Goal: Task Accomplishment & Management: Manage account settings

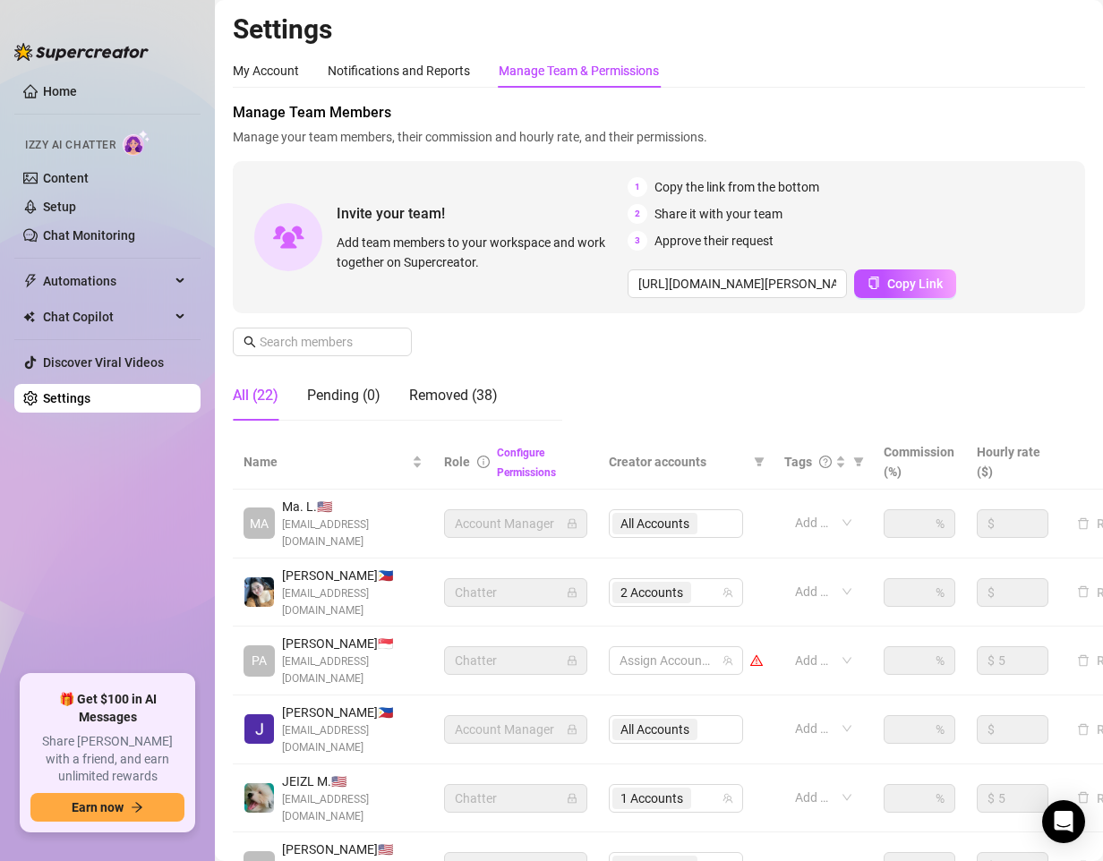
scroll to position [269, 0]
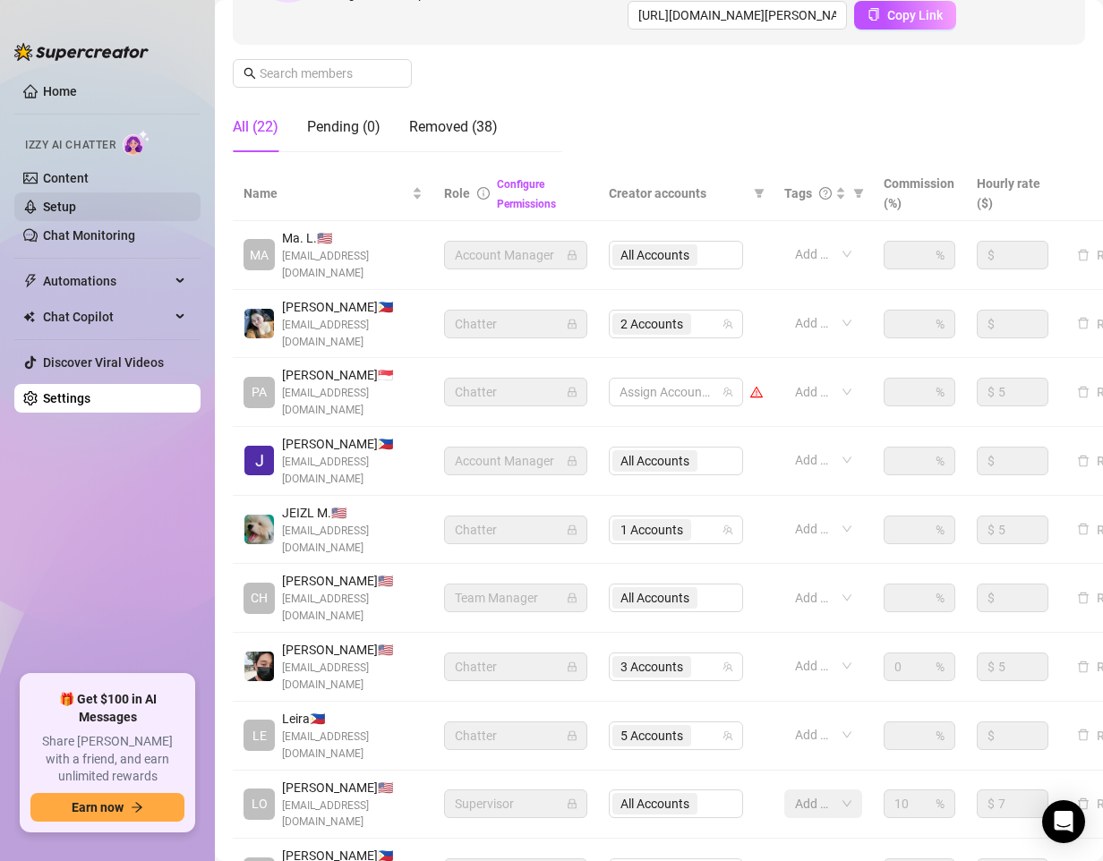
click at [64, 200] on link "Setup" at bounding box center [59, 207] width 33 height 14
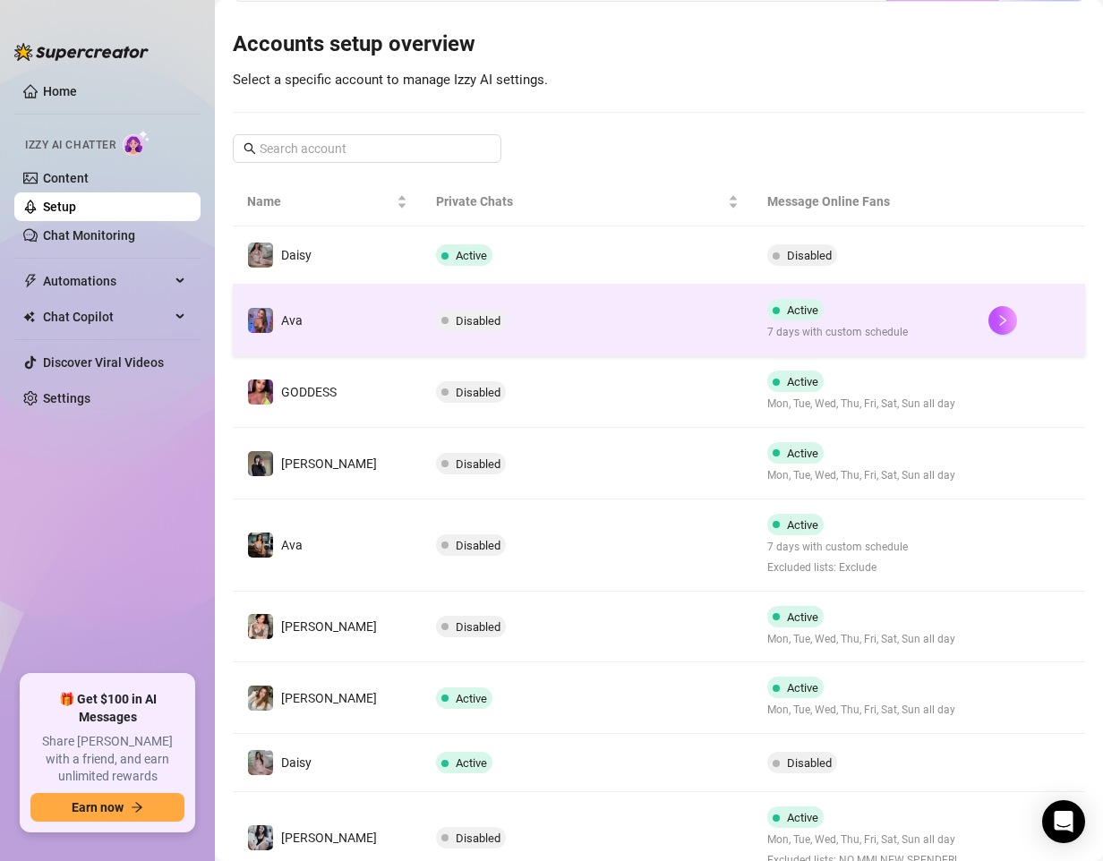
scroll to position [179, 0]
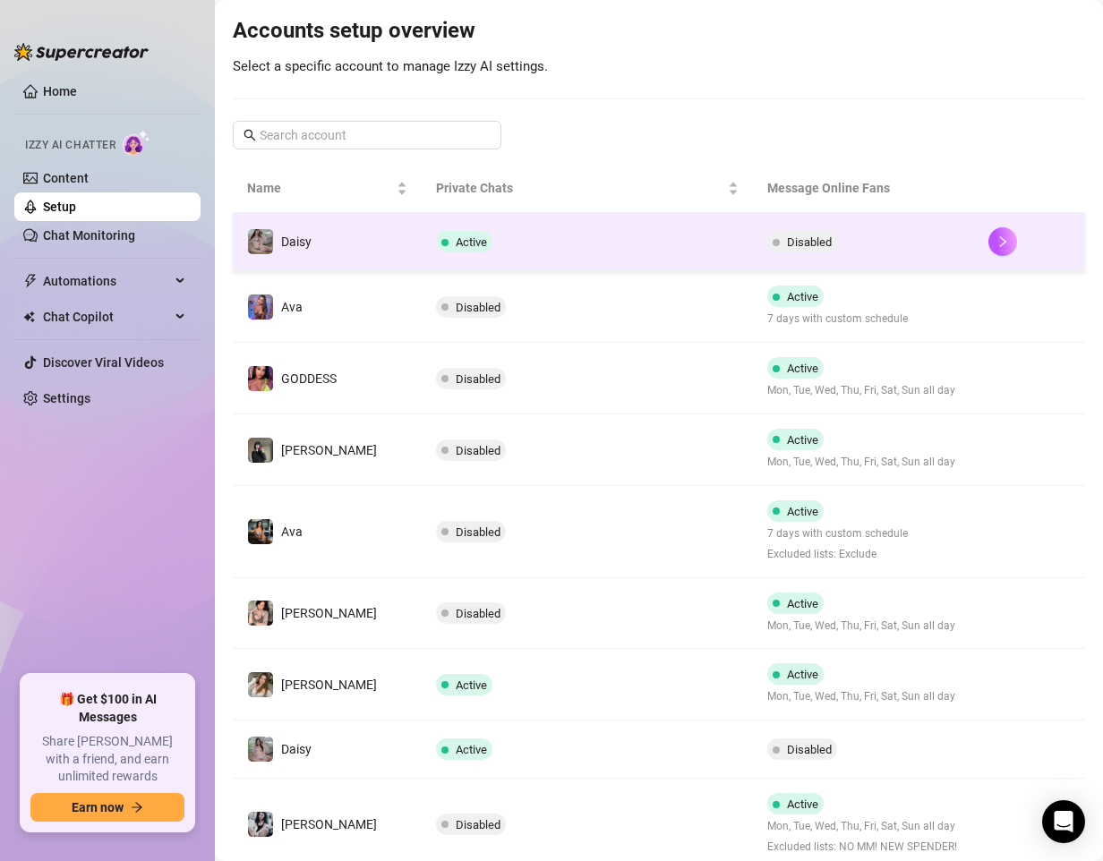
click at [639, 249] on td "Active" at bounding box center [588, 242] width 332 height 58
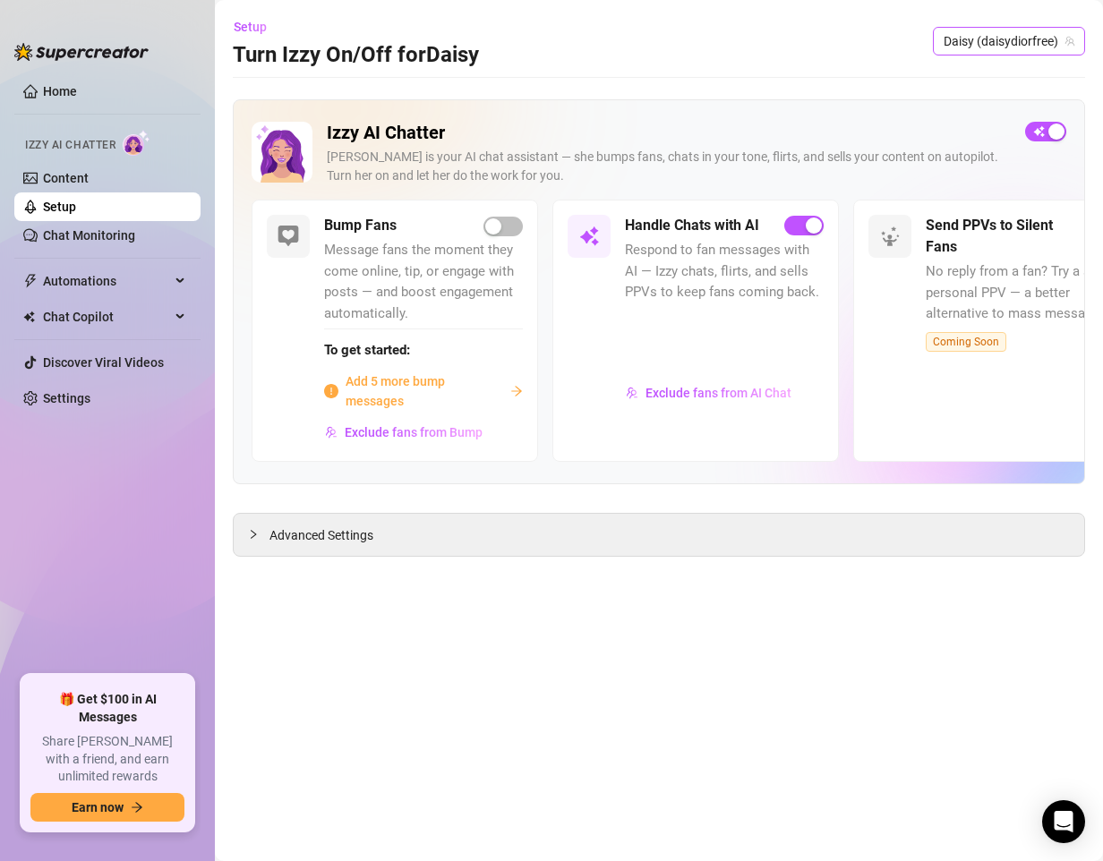
click at [1038, 37] on span "Daisy (daisydiorfree)" at bounding box center [1008, 41] width 131 height 27
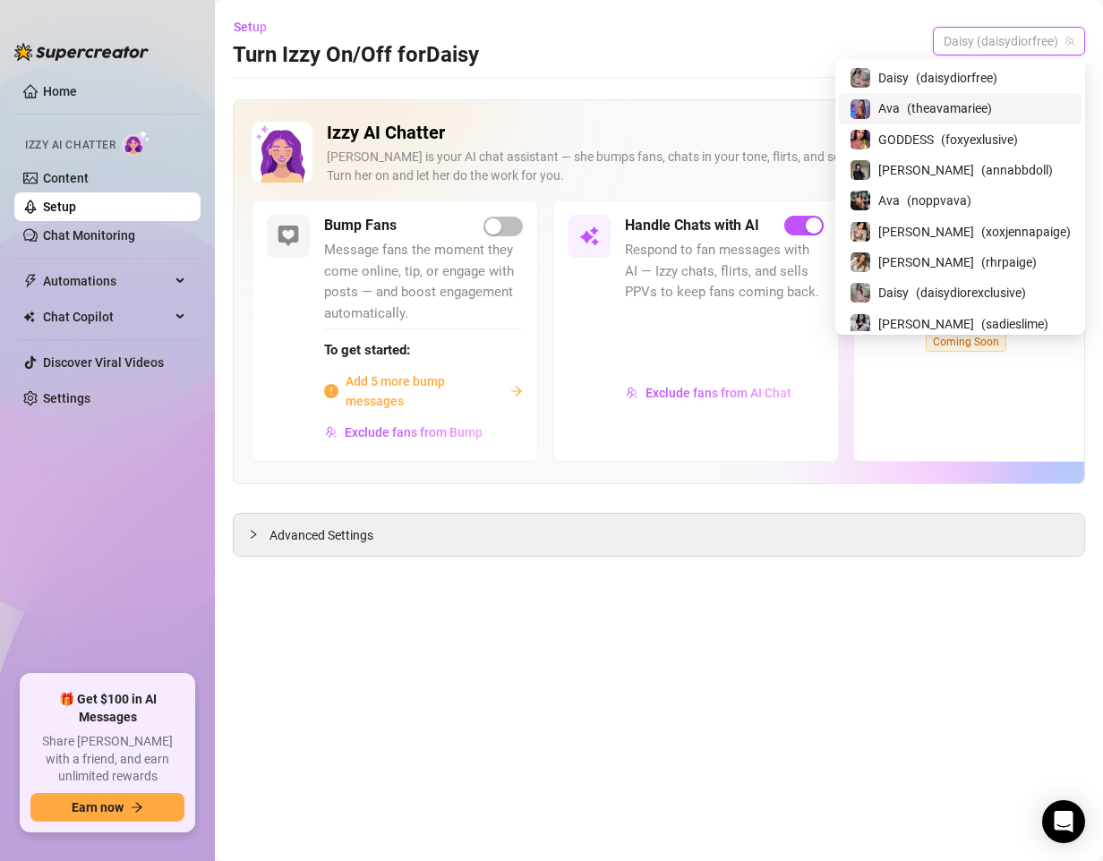
click at [967, 101] on span "( theavamariee )" at bounding box center [949, 108] width 85 height 20
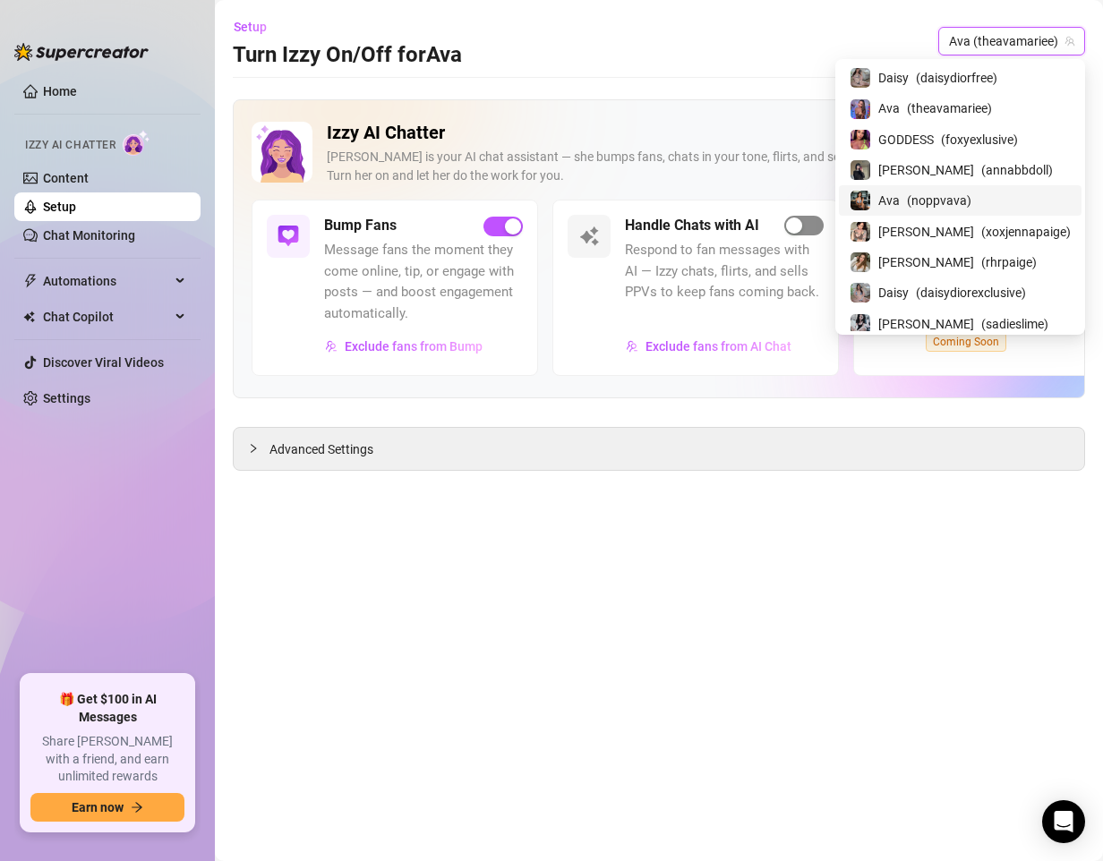
click at [810, 229] on span "button" at bounding box center [803, 226] width 39 height 20
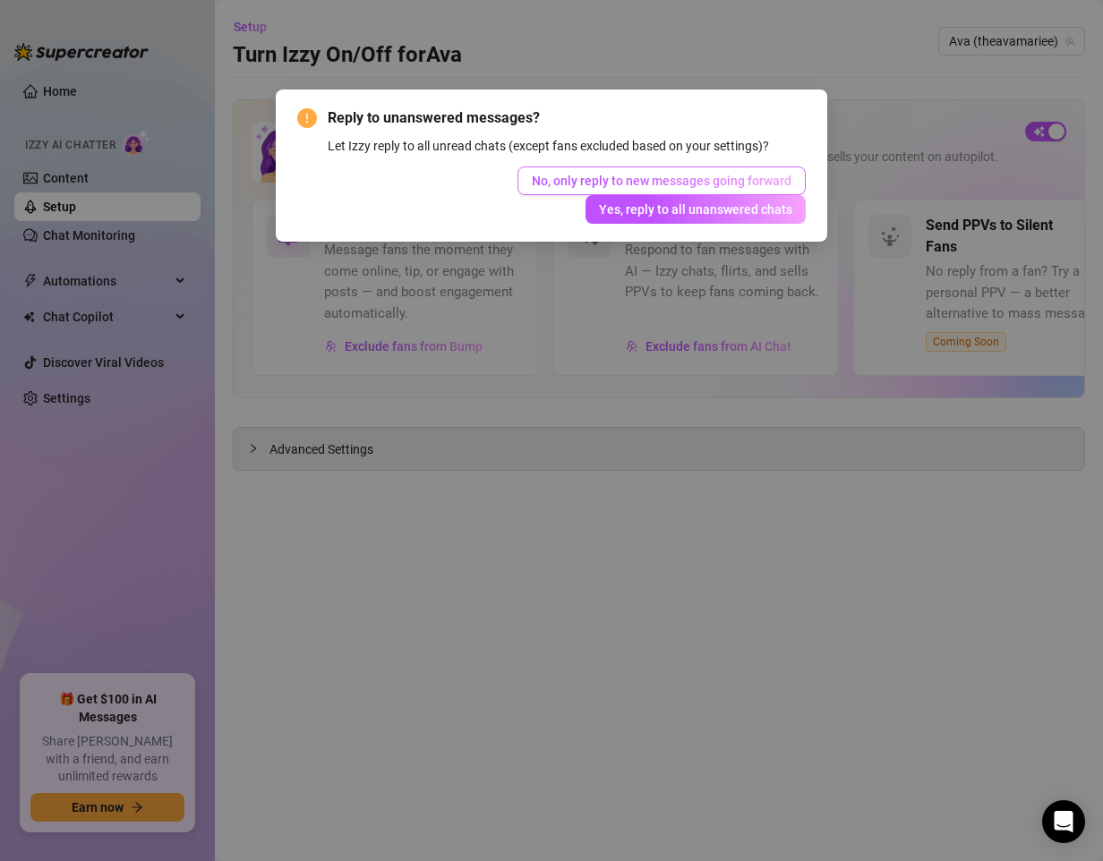
click at [727, 182] on span "No, only reply to new messages going forward" at bounding box center [662, 181] width 260 height 14
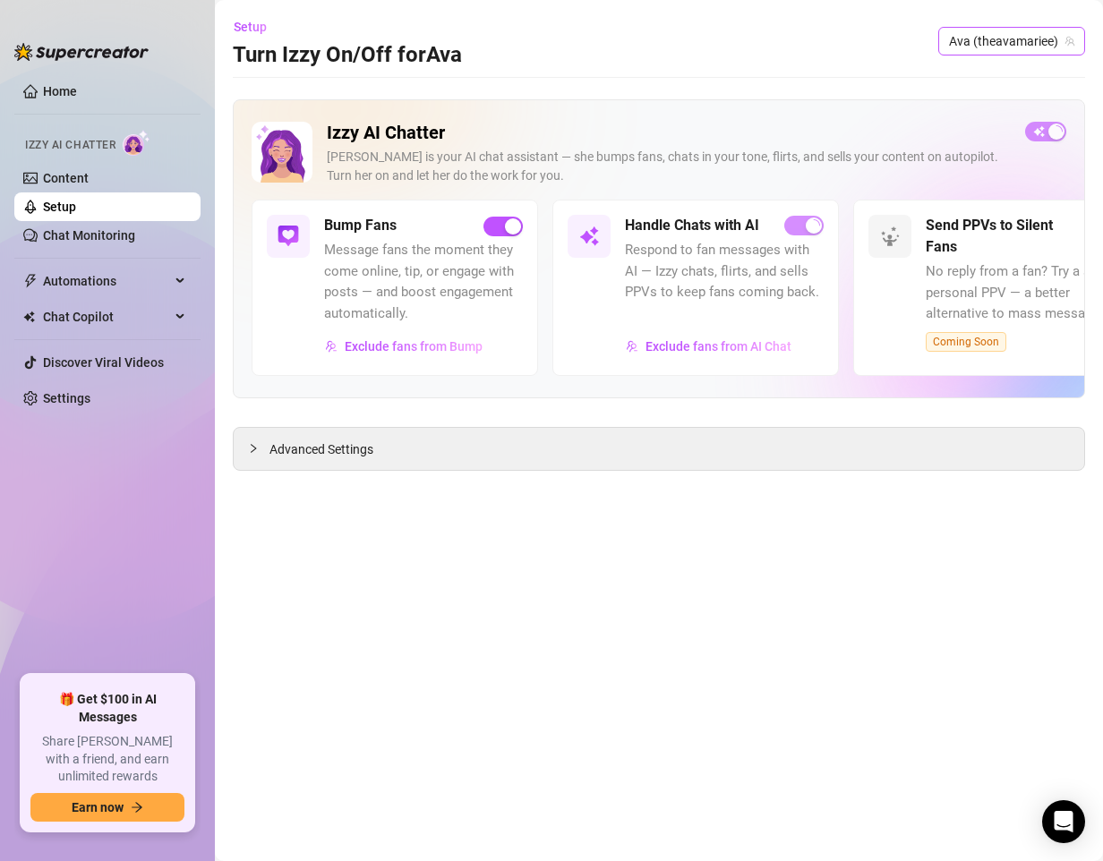
click at [1042, 41] on span "Ava (theavamariee)" at bounding box center [1011, 41] width 125 height 27
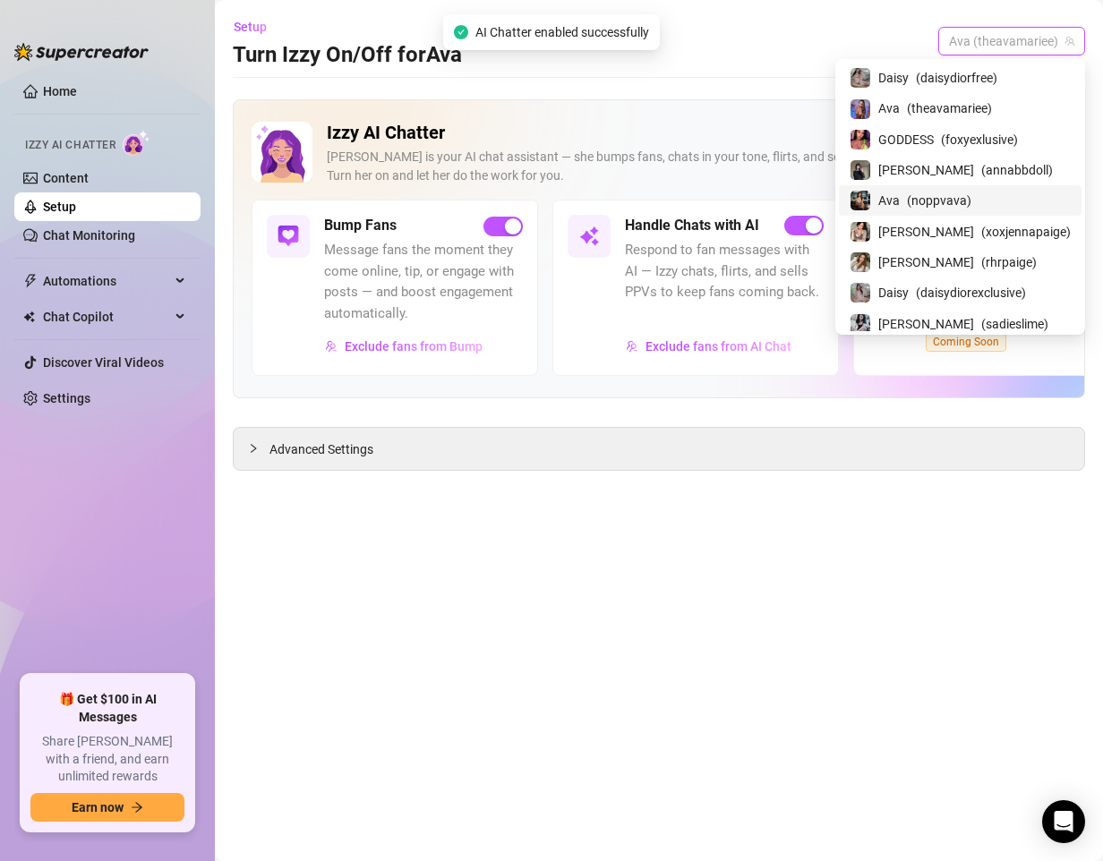
click at [971, 197] on span "( noppvava )" at bounding box center [939, 201] width 64 height 20
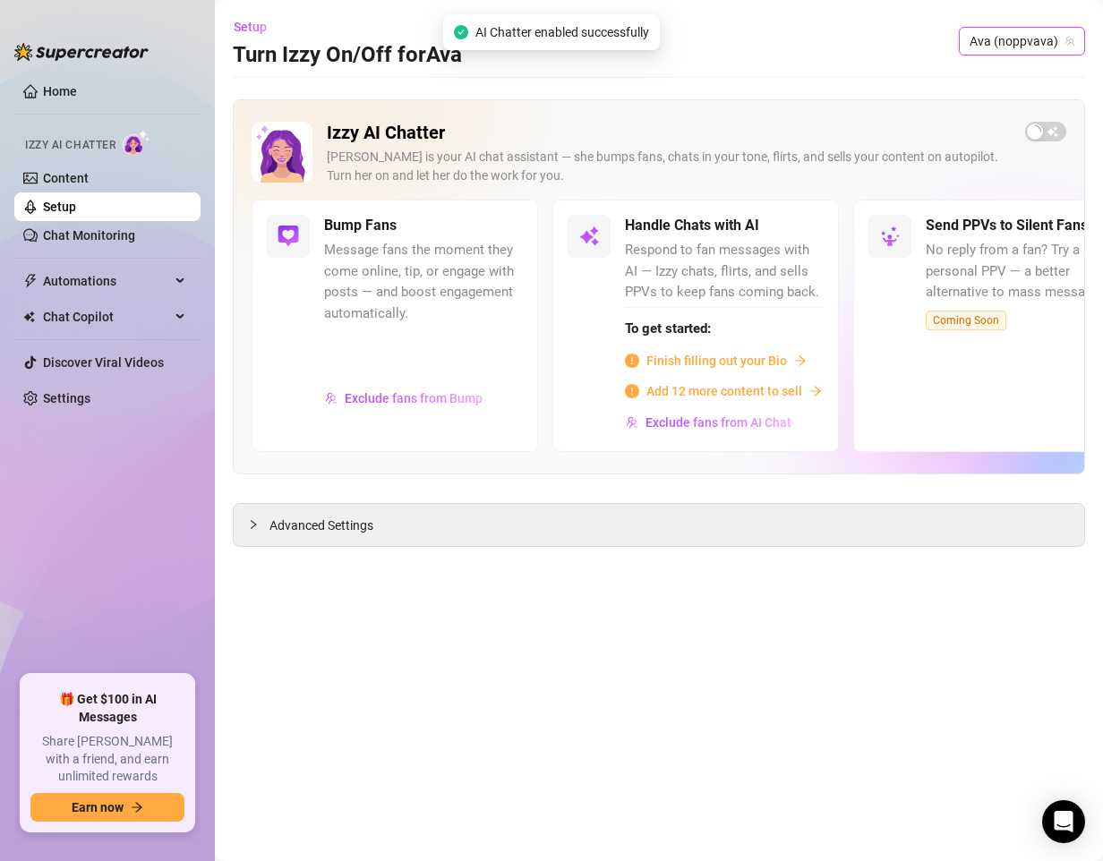
click at [1036, 36] on span "Ava (noppvava)" at bounding box center [1021, 41] width 105 height 27
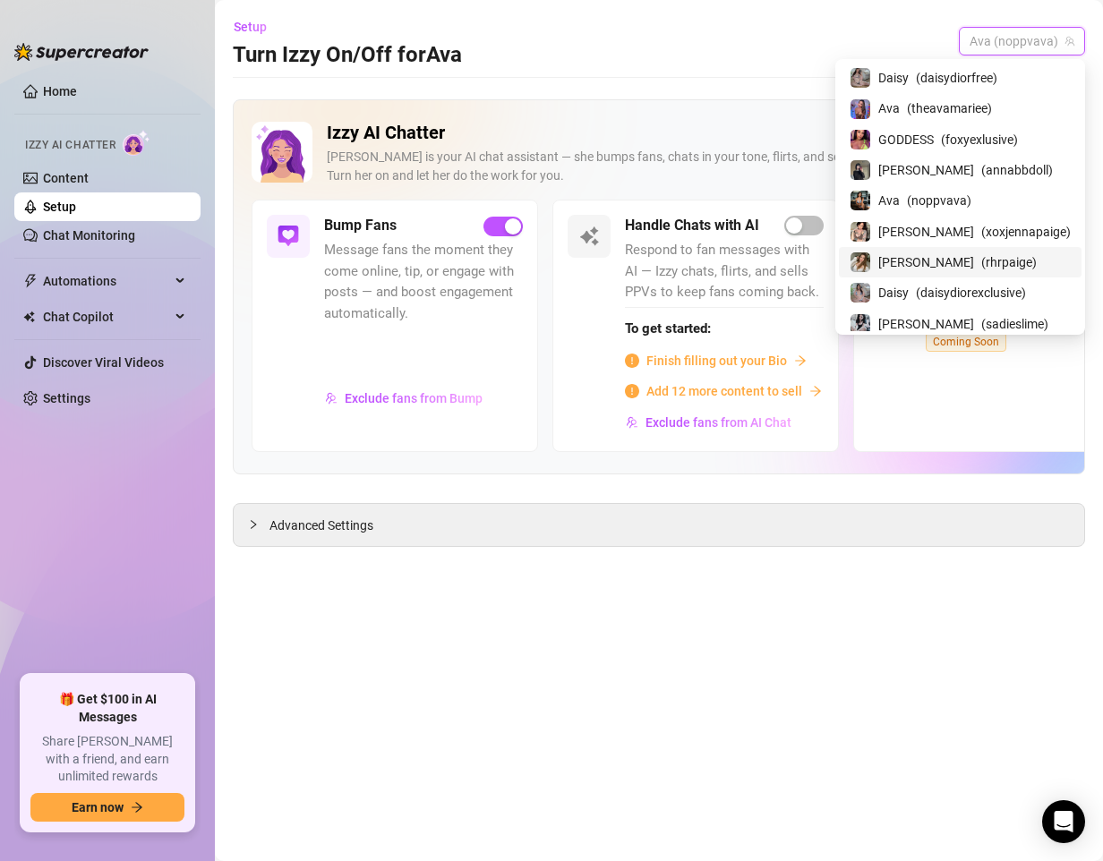
click at [981, 259] on span "( rhrpaige )" at bounding box center [1008, 262] width 55 height 20
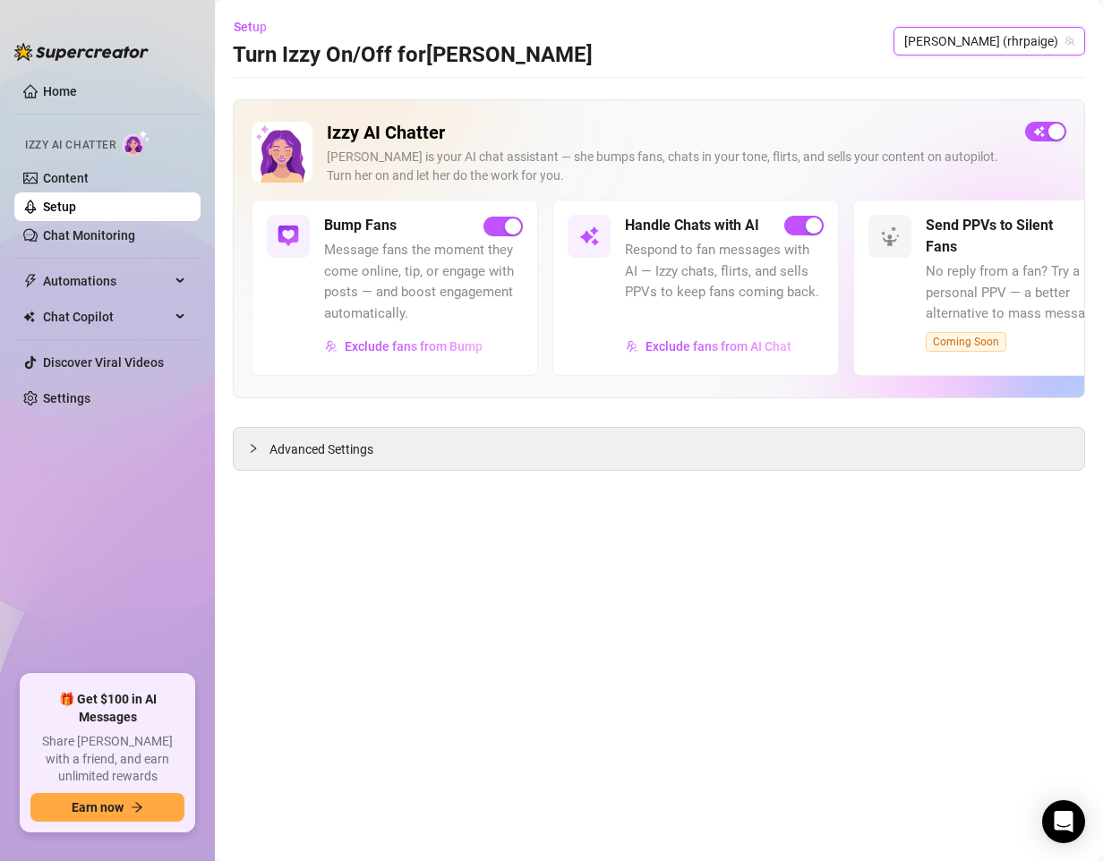
click at [1041, 47] on span "[PERSON_NAME] (rhrpaige)" at bounding box center [989, 41] width 170 height 27
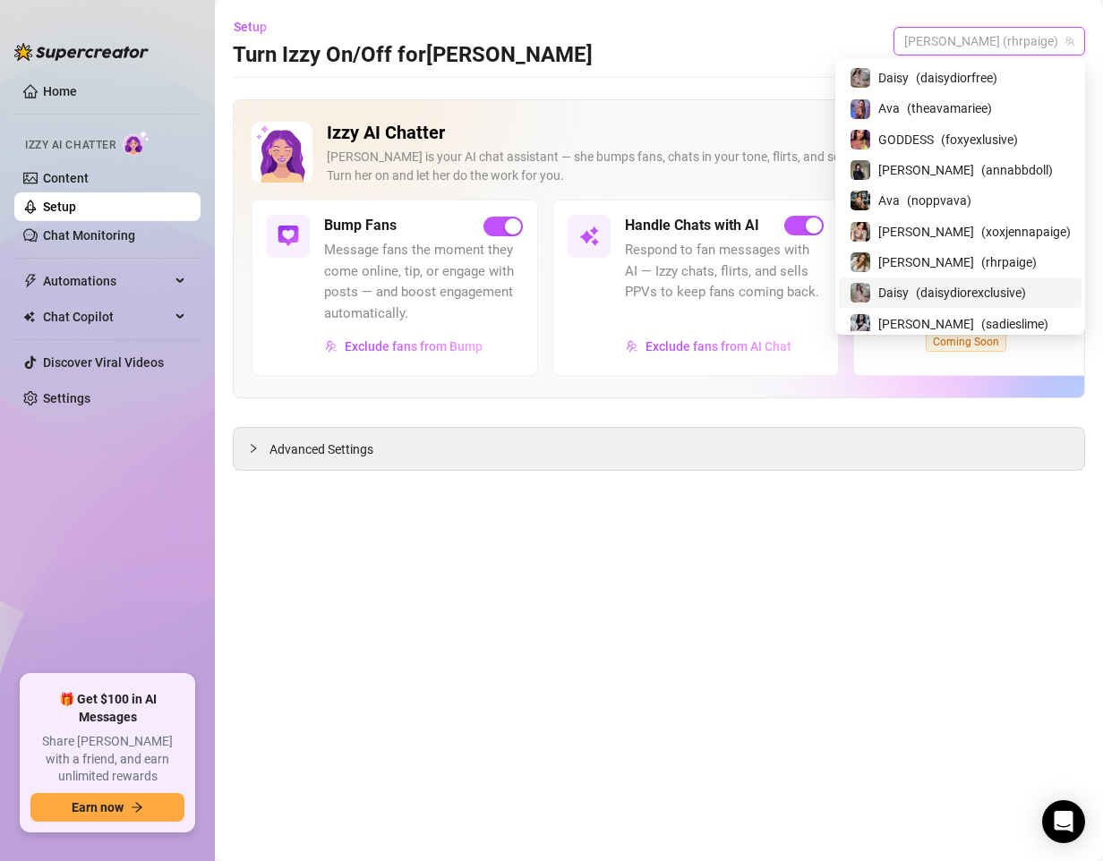
click at [975, 289] on span "( daisydiorexclusive )" at bounding box center [971, 293] width 110 height 20
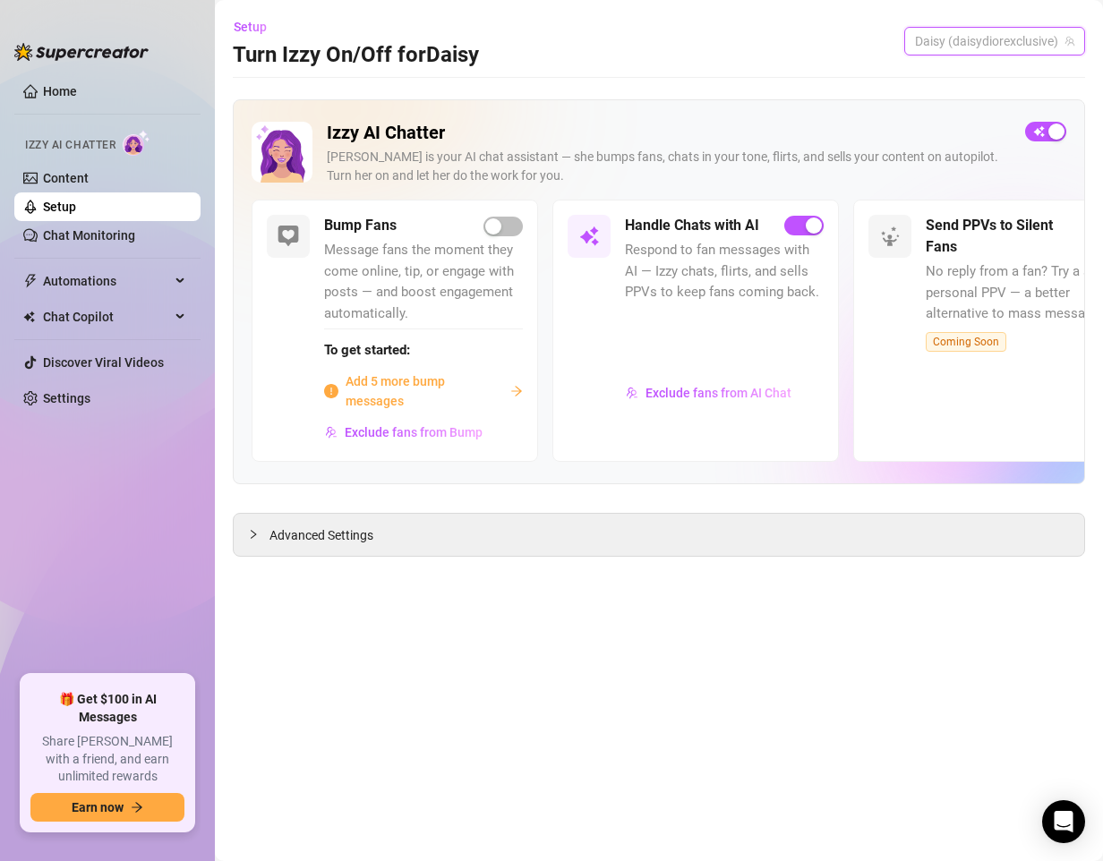
click at [1009, 40] on span "Daisy (daisydiorexclusive)" at bounding box center [994, 41] width 159 height 27
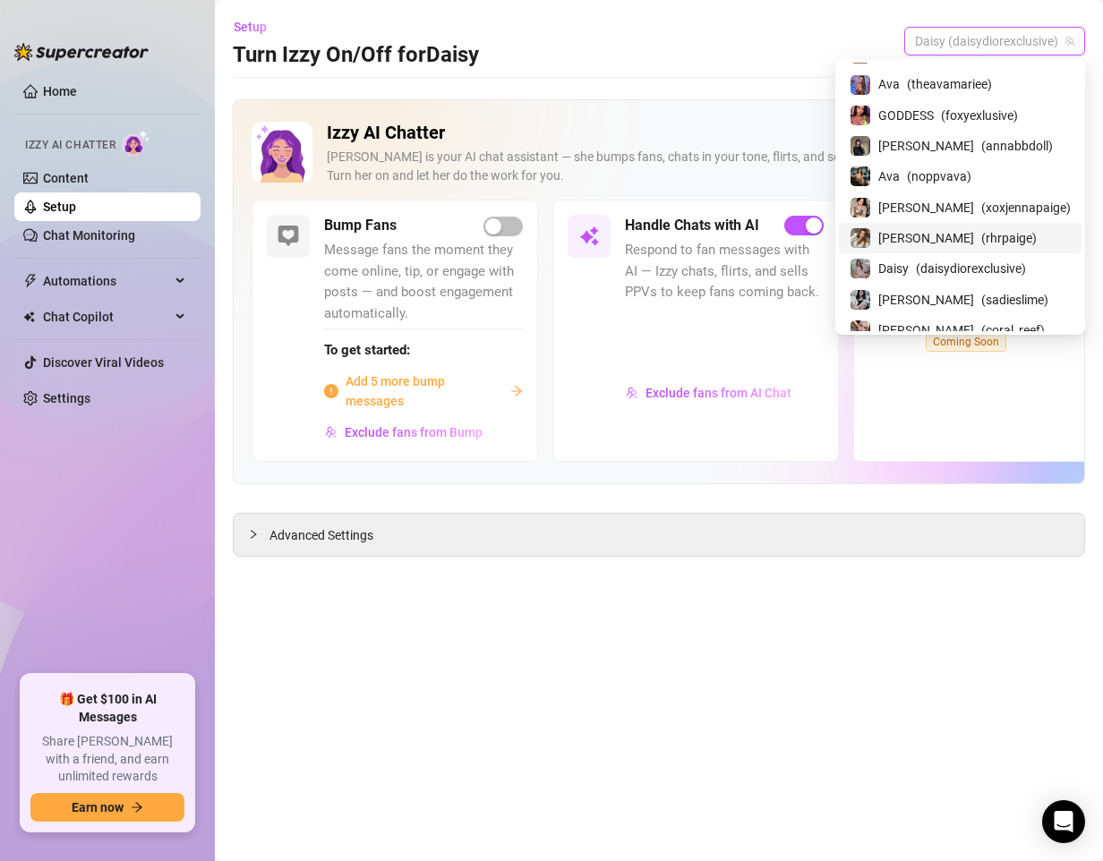
scroll to position [36, 0]
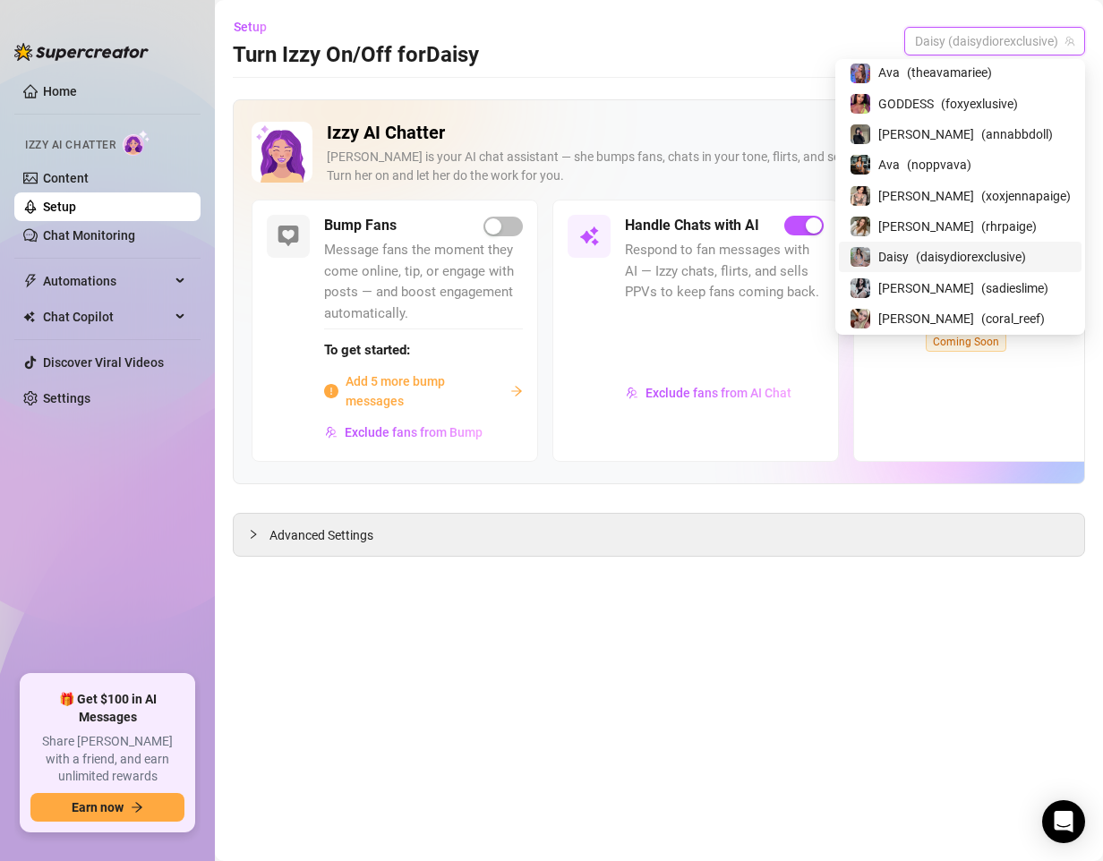
click at [873, 626] on main "Setup Turn Izzy On/Off for [PERSON_NAME] [PERSON_NAME] (daisydiorexclusive) Izz…" at bounding box center [659, 430] width 888 height 861
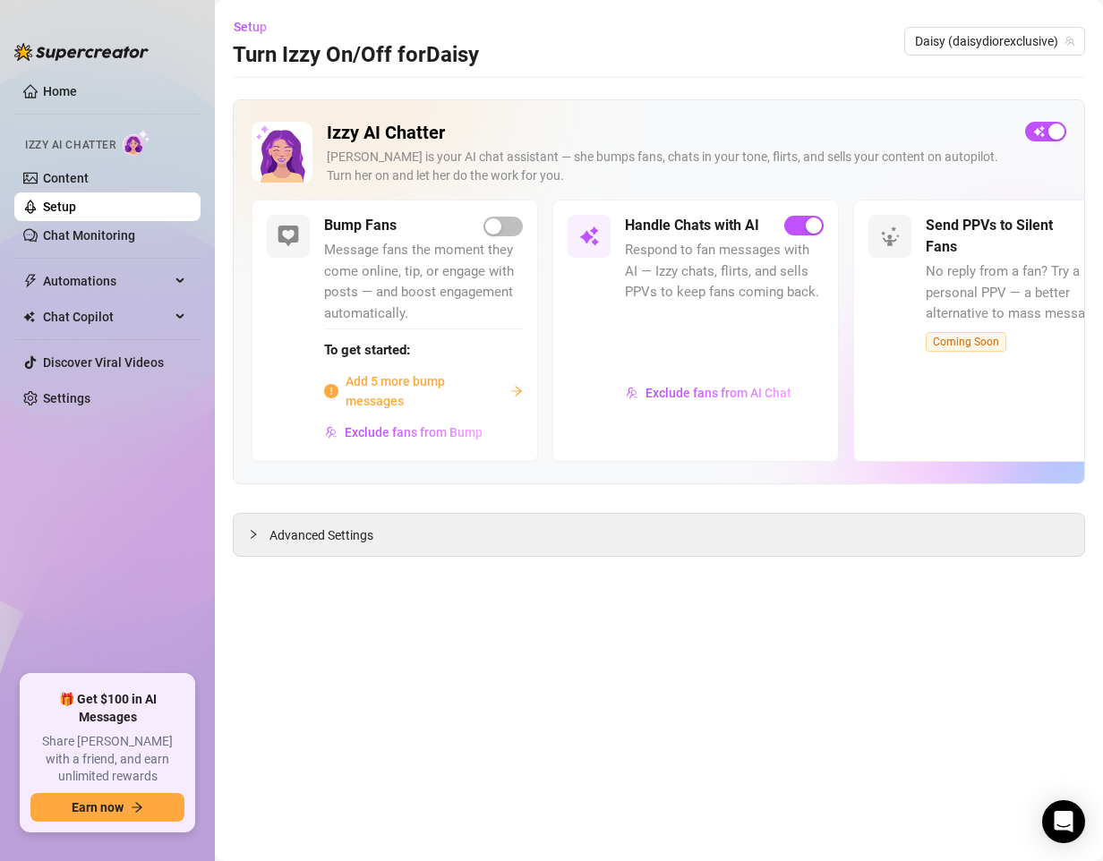
click at [688, 495] on div "Izzy AI Chatter [PERSON_NAME] is your AI chat assistant — she bumps fans, chats…" at bounding box center [659, 327] width 852 height 457
